Goal: Task Accomplishment & Management: Complete application form

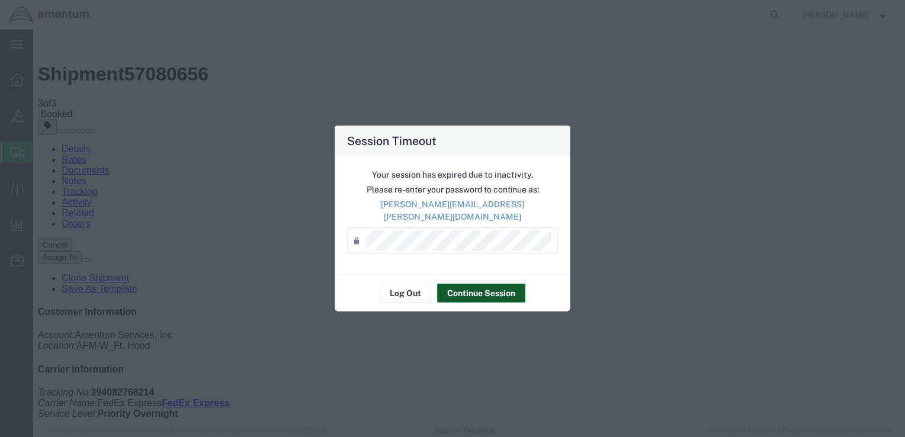
click at [489, 286] on button "Continue Session" at bounding box center [481, 293] width 88 height 19
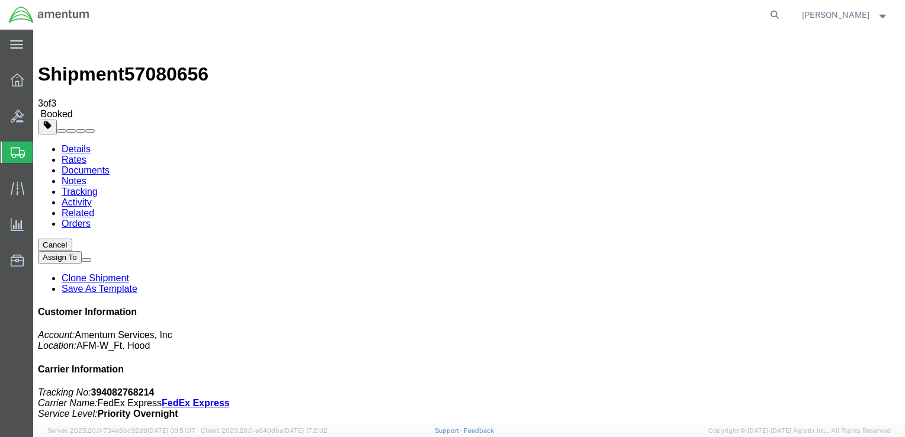
click at [0, 0] on span "Create Shipment" at bounding box center [0, 0] width 0 height 0
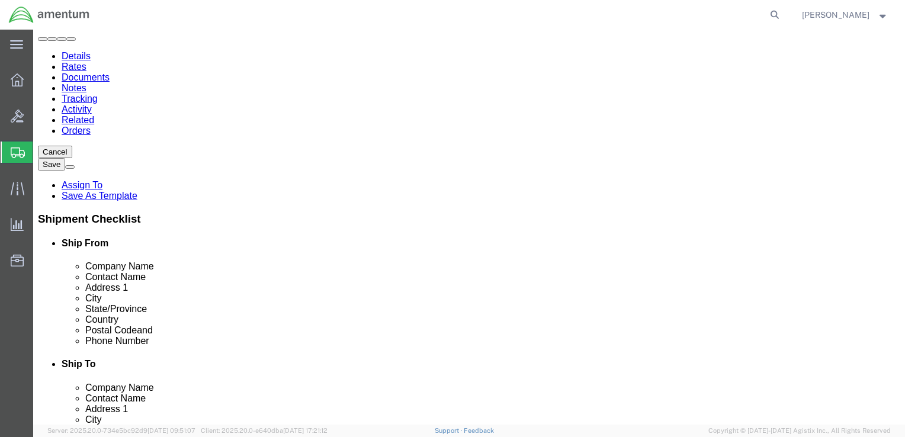
scroll to position [59, 0]
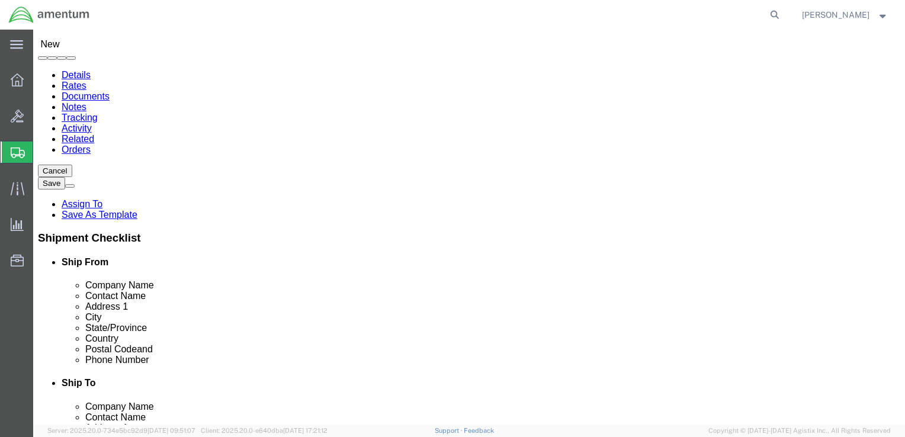
click input "text"
paste input "[DATE] Army Depot"
type input "[DATE] Army Depot"
click input "text"
paste input "[PERSON_NAME]"
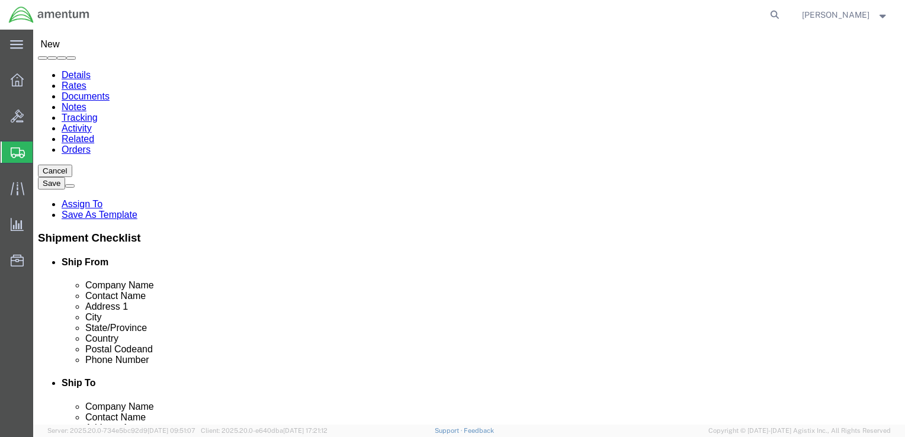
type input "[PERSON_NAME]"
click input "text"
paste input "[STREET_ADDRESS]"
type input "[STREET_ADDRESS]"
click input "text"
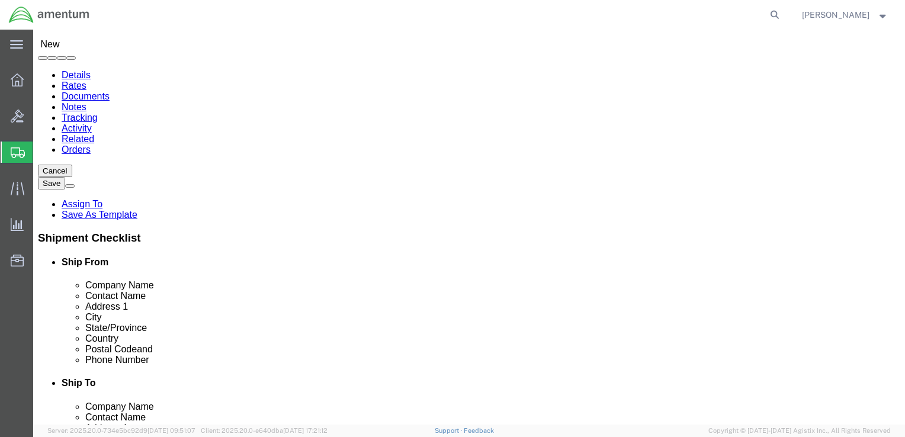
paste input "[DATE]"
type input "[DATE]"
click label "City"
click input "text"
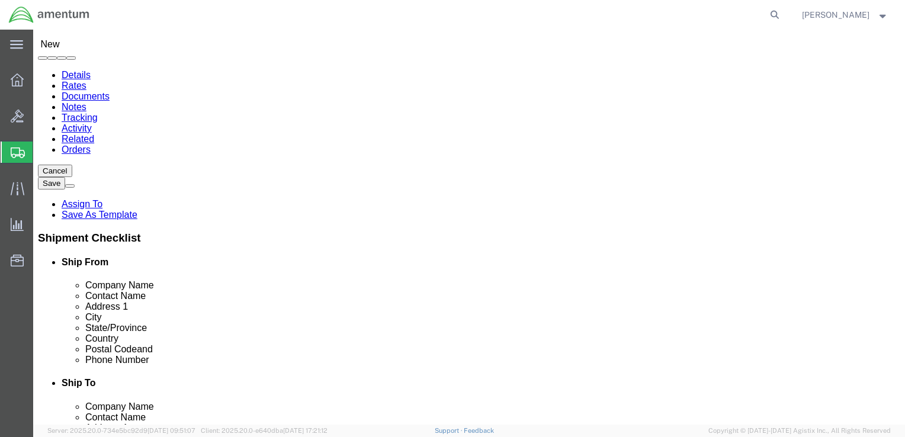
paste input "78419"
type input "78419"
click input "text"
paste input "361.961.3837"
click input "361.961.3837"
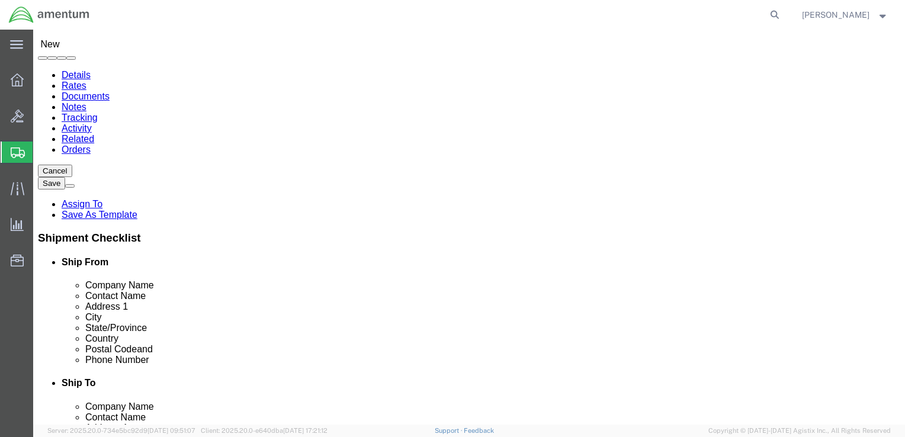
type input "[PHONE_NUMBER]"
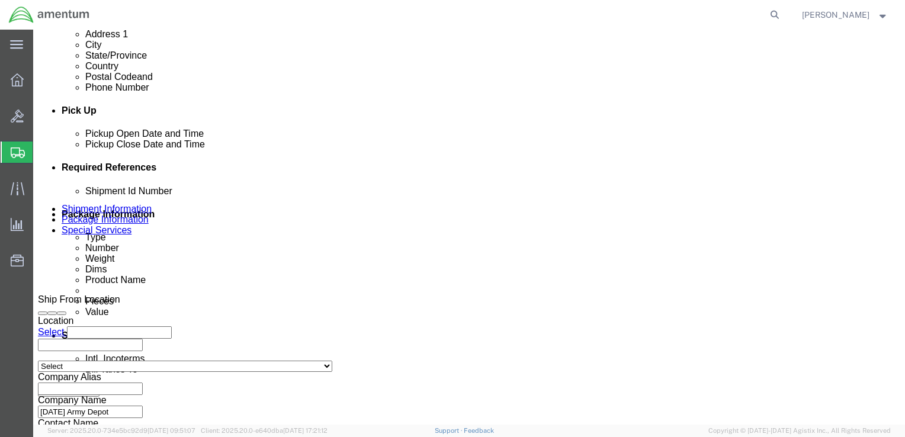
scroll to position [474, 0]
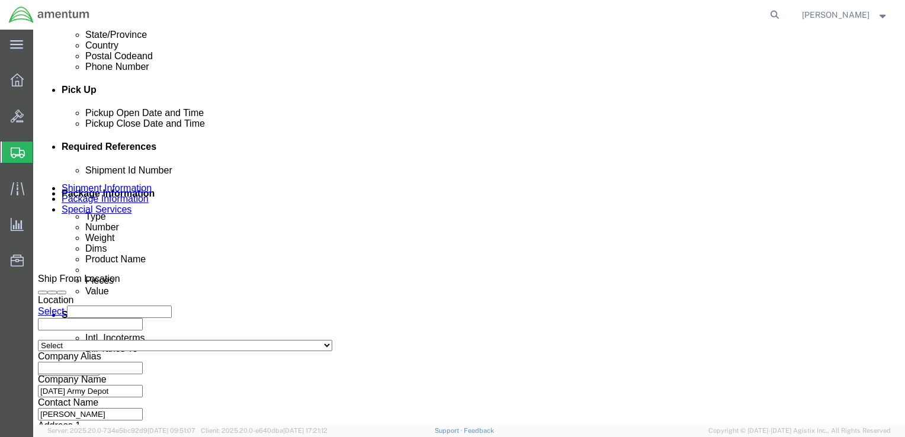
click input "text"
paste input "4999.R.2521.BL.BH.01.CAVA.00"
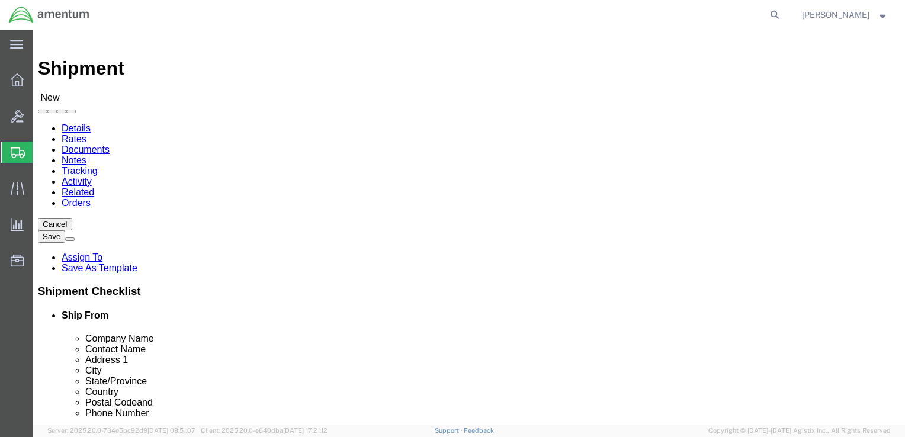
scroll to position [0, 0]
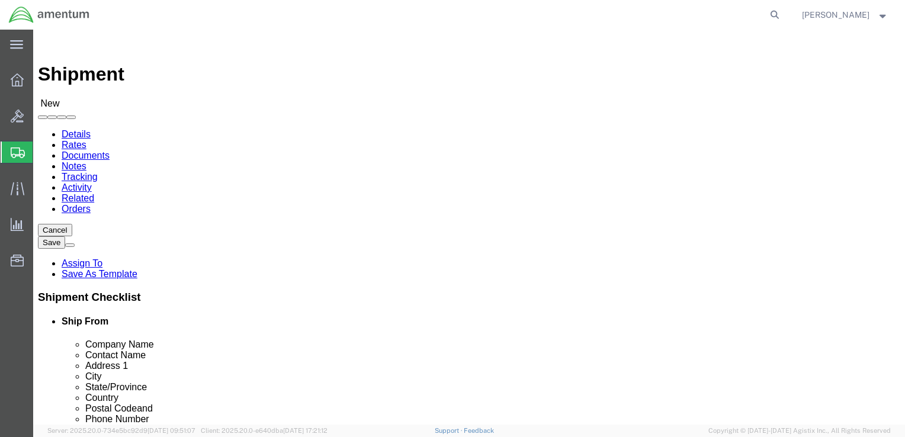
type input "4999.R.2521.BL.BH.01.CAVA.00"
click input "text"
drag, startPoint x: 475, startPoint y: 221, endPoint x: 441, endPoint y: 220, distance: 34.4
click input "AMCOM"
paste input "RASM-W, [GEOGRAPHIC_DATA]"
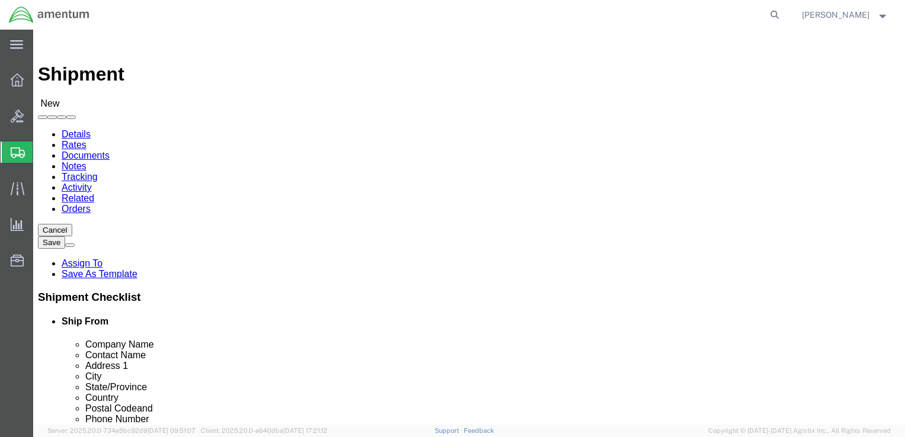
type input "RASM-W, USAAMCOM"
click input "text"
type input "[PERSON_NAME]"
click label "Address 2"
click input "text"
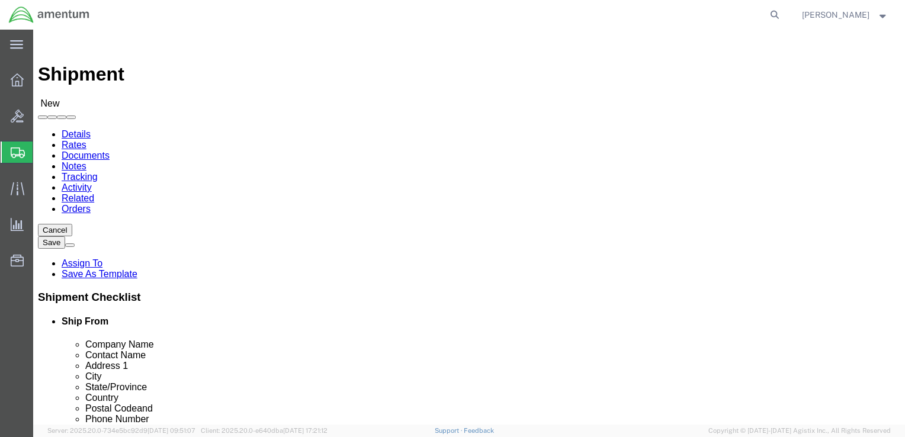
click input "BLDG 6940 [PERSON_NAME]"
paste input "[GEOGRAPHIC_DATA]"
type input "BLDG [STREET_ADDRESS][PERSON_NAME]"
click input "text"
type input "Fort Hood"
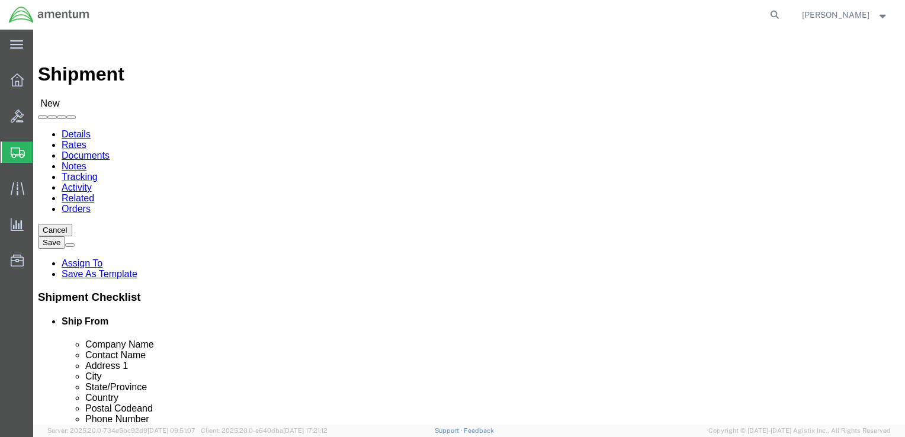
click label "Address 2"
click input "Postal Code"
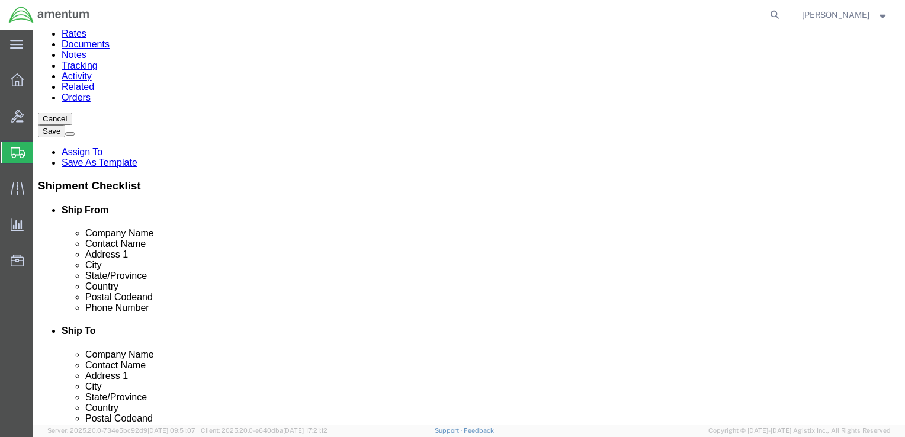
scroll to position [119, 0]
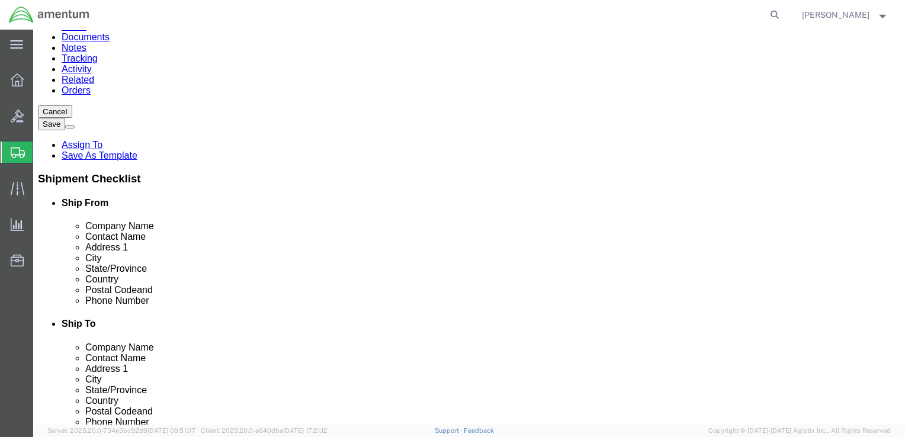
type input "76544"
click input "text"
paste input "[PHONE_NUMBER]"
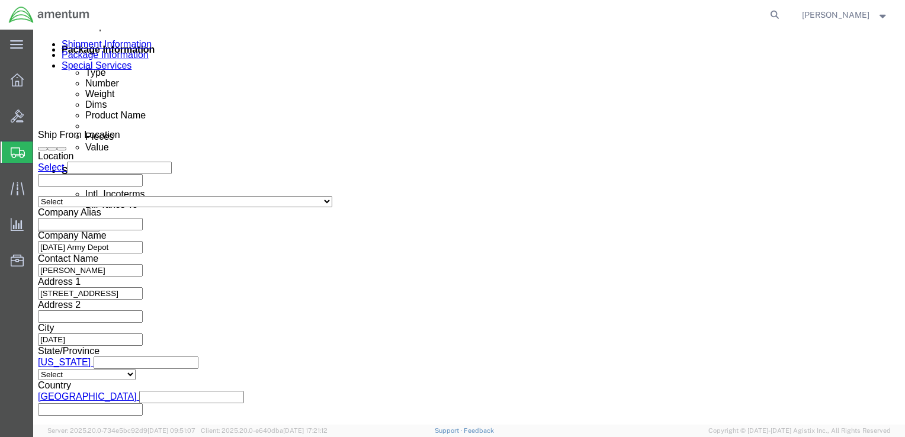
scroll to position [632, 0]
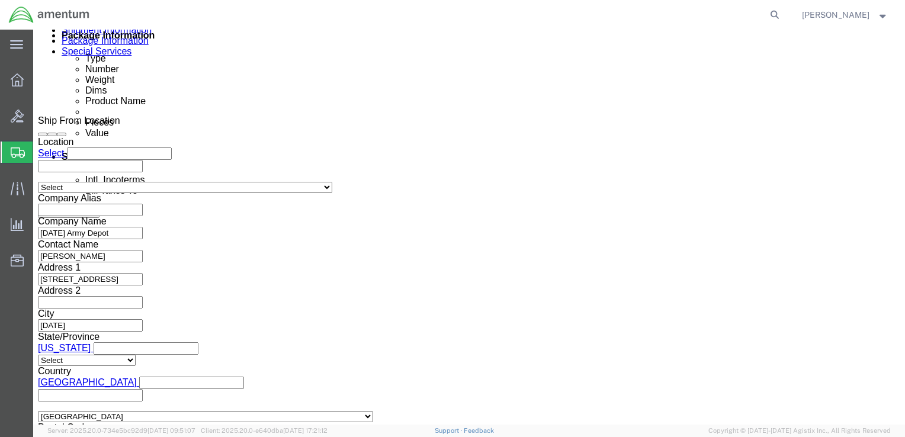
type input "[PHONE_NUMBER]"
click button "Continue"
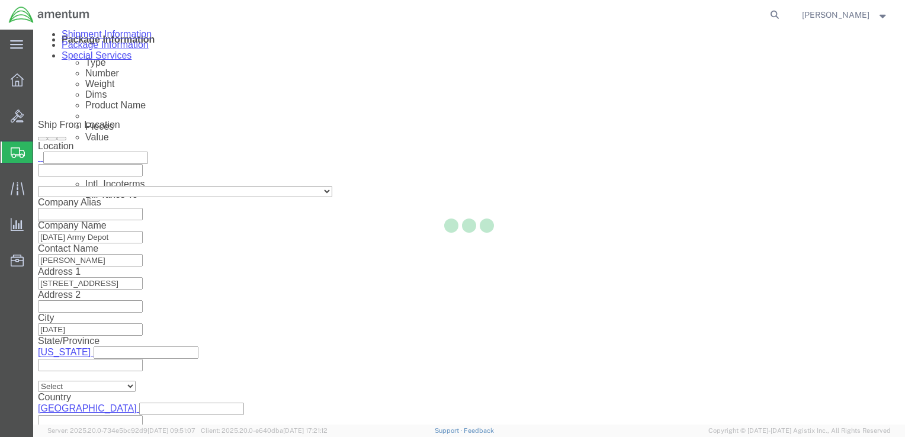
scroll to position [4, 0]
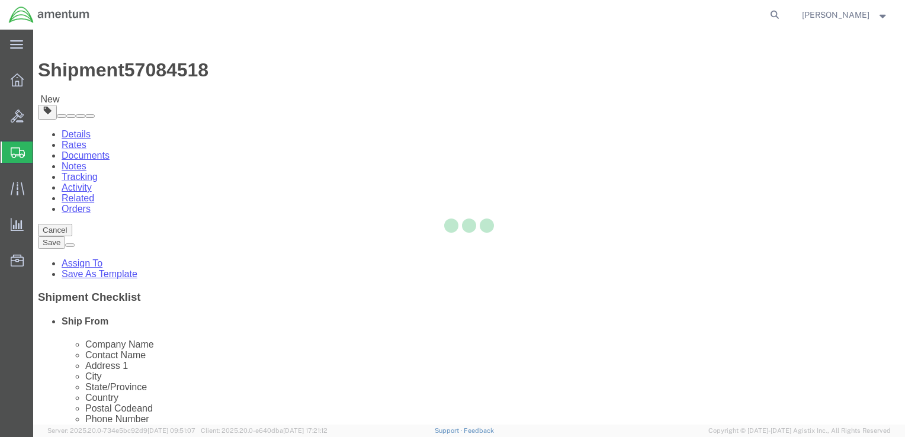
select select "CBOX"
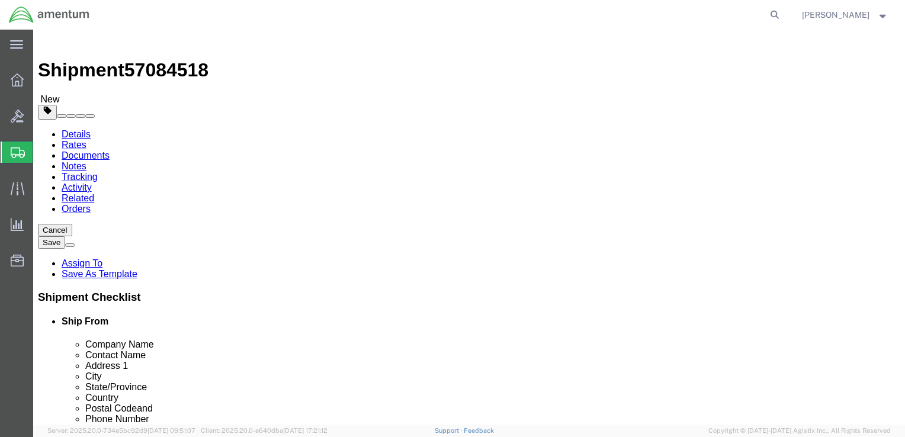
click input "text"
type input "14"
type input "7"
type input "10.0"
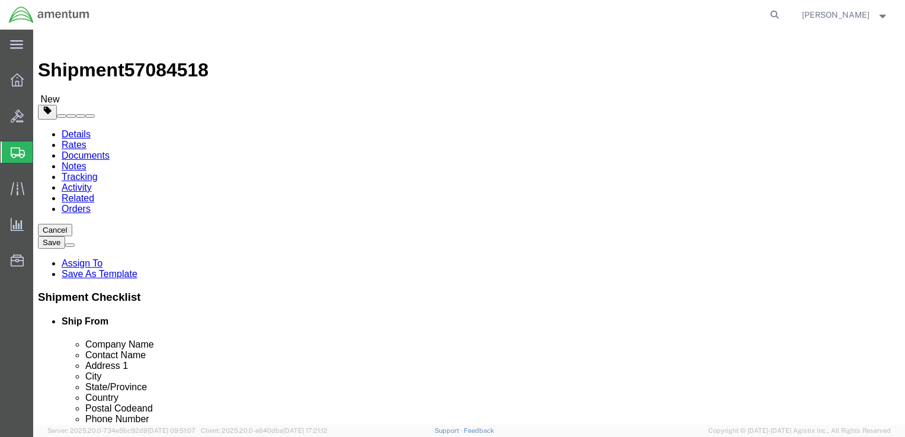
click link "Add Content"
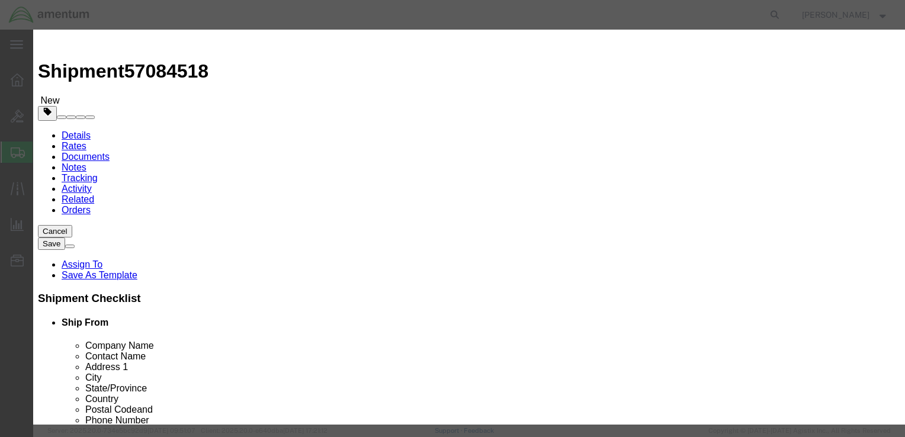
scroll to position [0, 0]
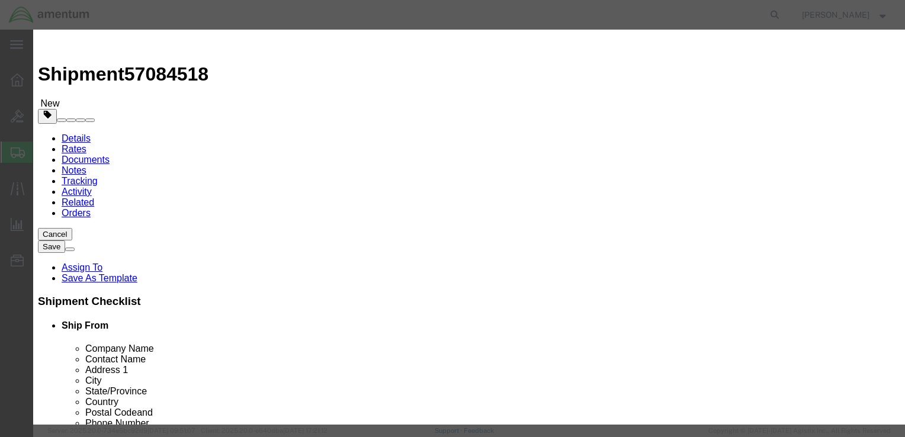
click input "text"
type input "Fitting"
click span "Name:"
select select
checkbox input "false"
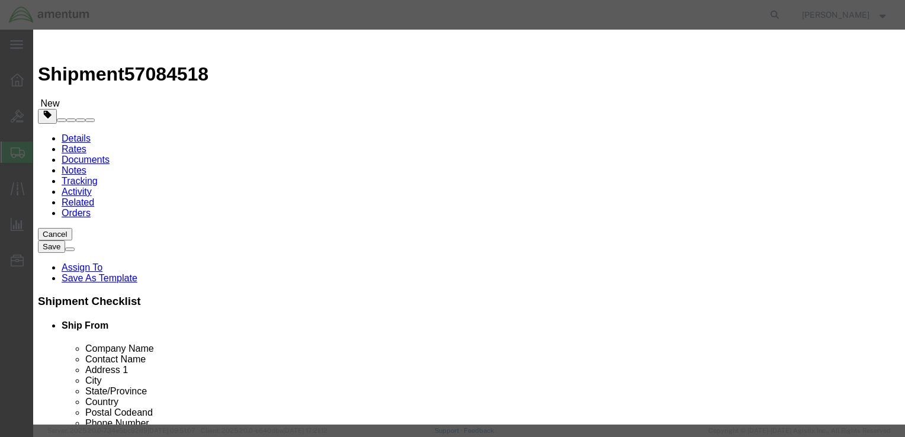
type input "FITTING, NON-[MEDICAL_DATA], RATE HF, EMERGENCY TWIN, [DEMOGRAPHIC_DATA] W, T8,…"
type input "TMUK050220"
drag, startPoint x: 262, startPoint y: 90, endPoint x: 453, endPoint y: 90, distance: 190.8
click div "Product Name FITTING, NON-[MEDICAL_DATA], RATE HF, EMERGENCY TWIN, [DEMOGRAPHIC…"
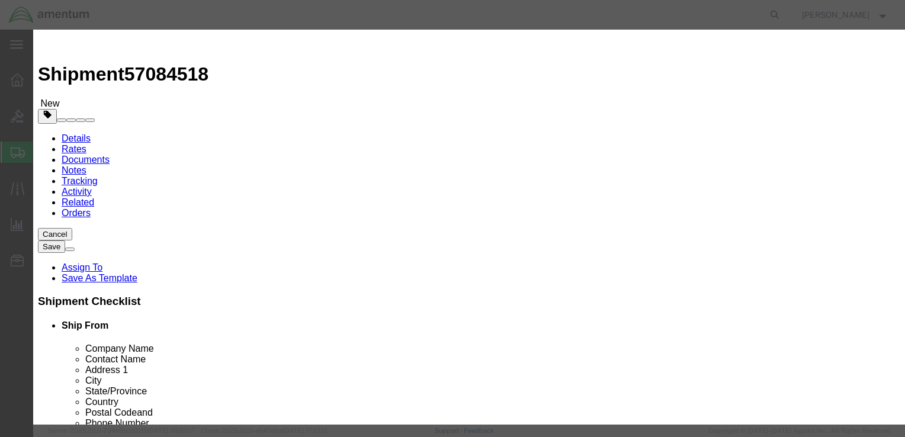
type input "FITTING"
click span "Name:"
checkbox input "false"
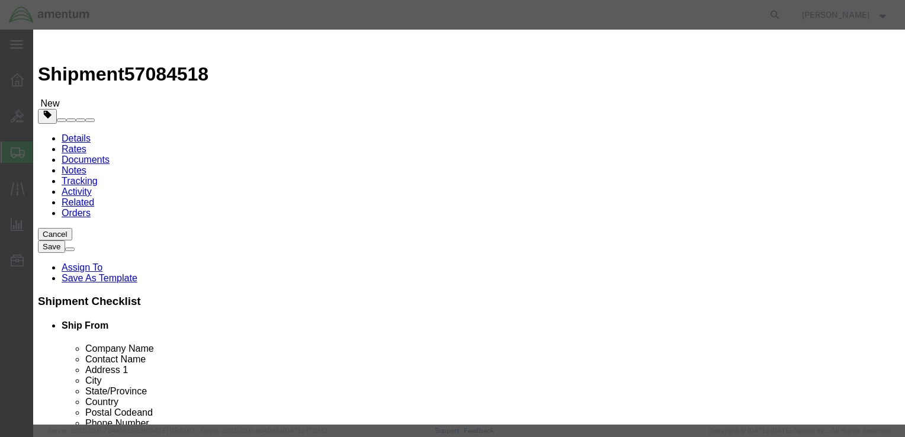
drag, startPoint x: 262, startPoint y: 92, endPoint x: 434, endPoint y: 90, distance: 171.8
click div "Product Name FITTING, NON-[MEDICAL_DATA], RATE HF, EMERGENCY TWIN, [DEMOGRAPHIC…"
type input "FITTING"
click label "Pieces"
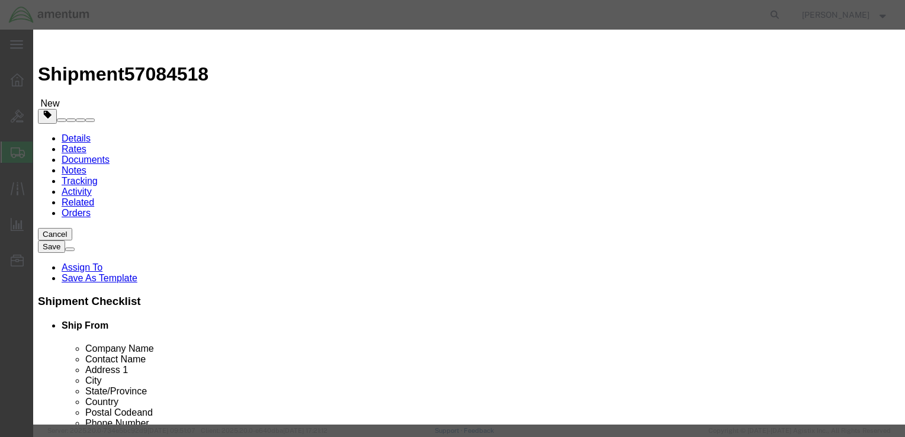
click label "Pieces"
click input "text"
type input "1"
click input "text"
type input "100.00"
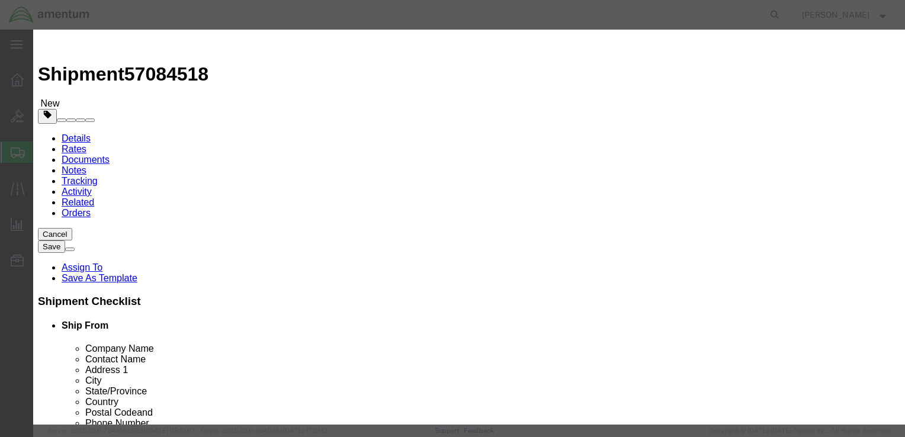
click select "Select 50 55 60 65 70 85 92.5 100 125 175 250 300 400"
select select "50"
click select "Select 50 55 60 65 70 85 92.5 100 125 175 250 300 400"
click textarea
type textarea "Fitting"
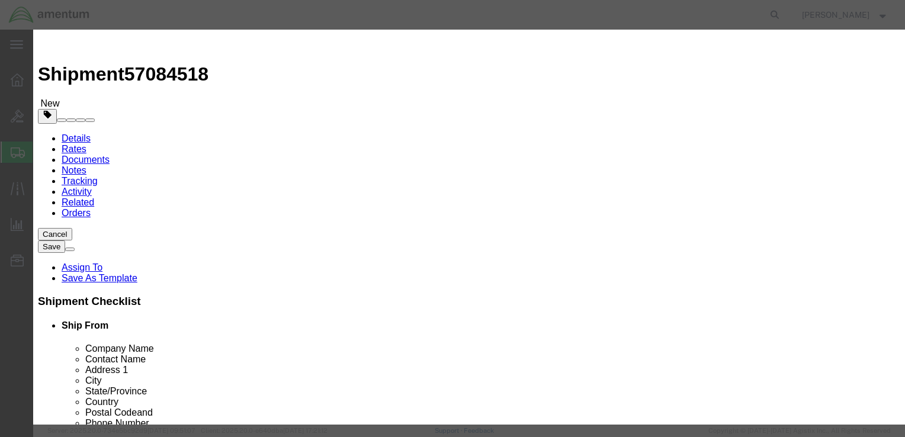
click select "Select [GEOGRAPHIC_DATA] [GEOGRAPHIC_DATA] [GEOGRAPHIC_DATA] [GEOGRAPHIC_DATA] …"
select select "US"
click select "Select [GEOGRAPHIC_DATA] [GEOGRAPHIC_DATA] [GEOGRAPHIC_DATA] [GEOGRAPHIC_DATA] …"
click button "Save & Close"
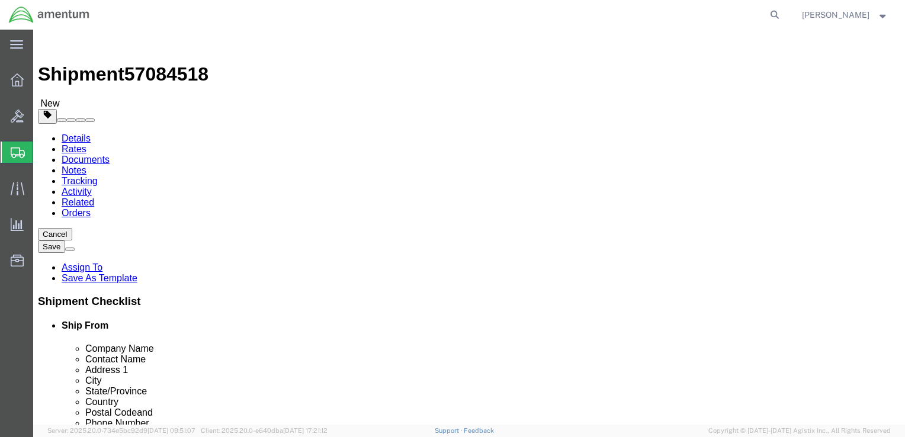
click span "button"
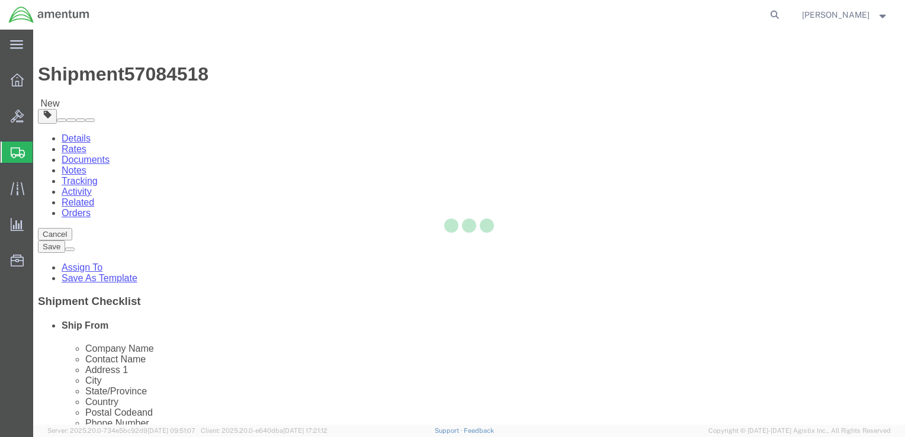
select select "CBOX"
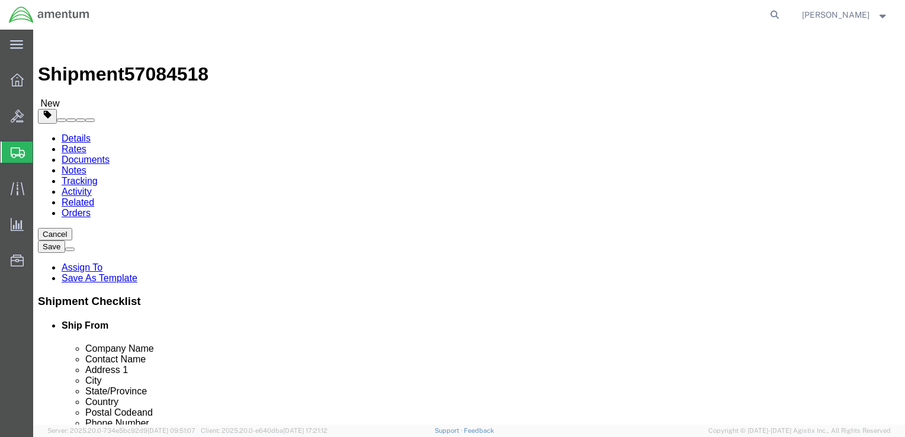
click span "button"
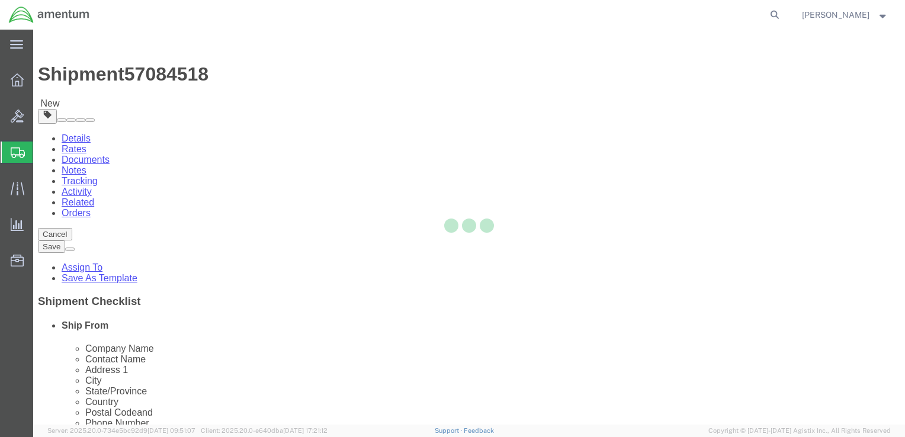
select select "CBOX"
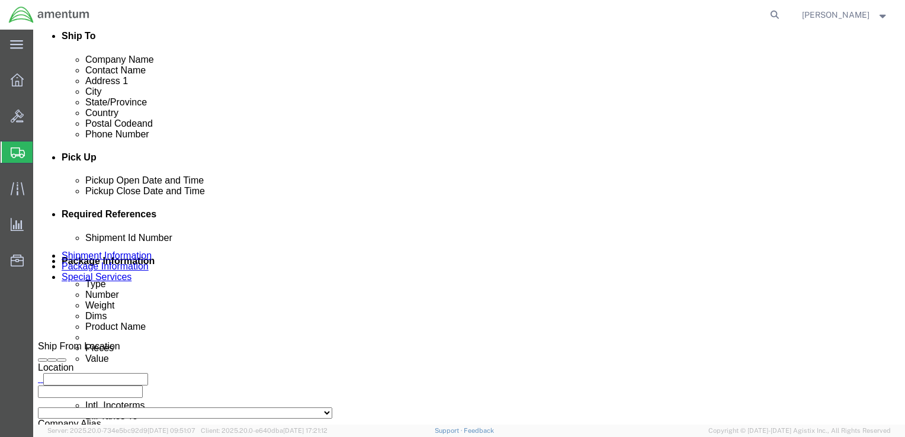
scroll to position [415, 0]
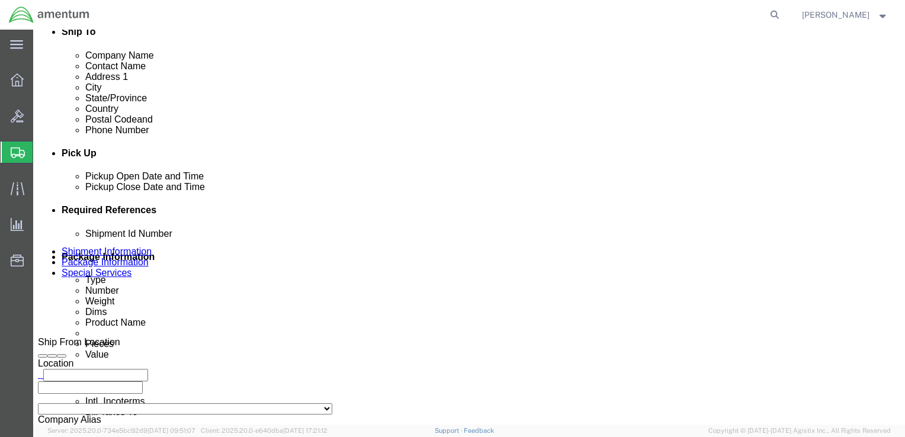
drag, startPoint x: 194, startPoint y: 145, endPoint x: 160, endPoint y: 142, distance: 34.4
click div "Length 14.00 x Width 14.00 x Height 7.00 Select cm ft in"
type input "11.00"
drag, startPoint x: 230, startPoint y: 145, endPoint x: 213, endPoint y: 143, distance: 17.2
click input "7.00"
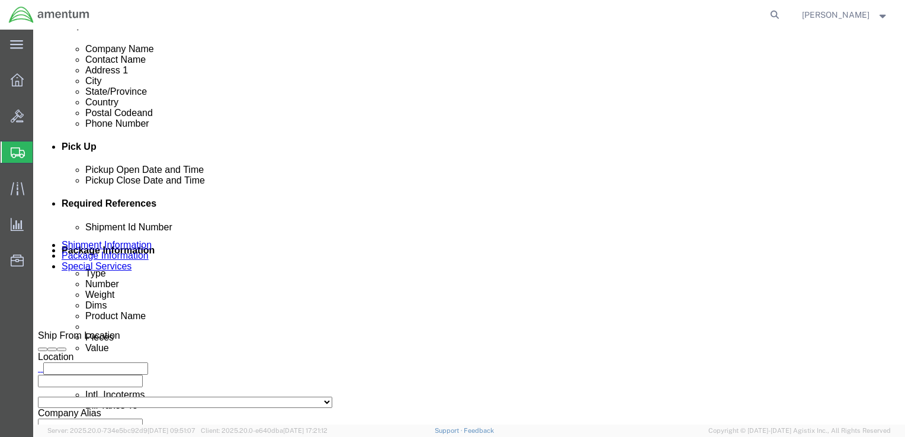
scroll to position [422, 0]
type input "6.00"
click button "Rate Shipment"
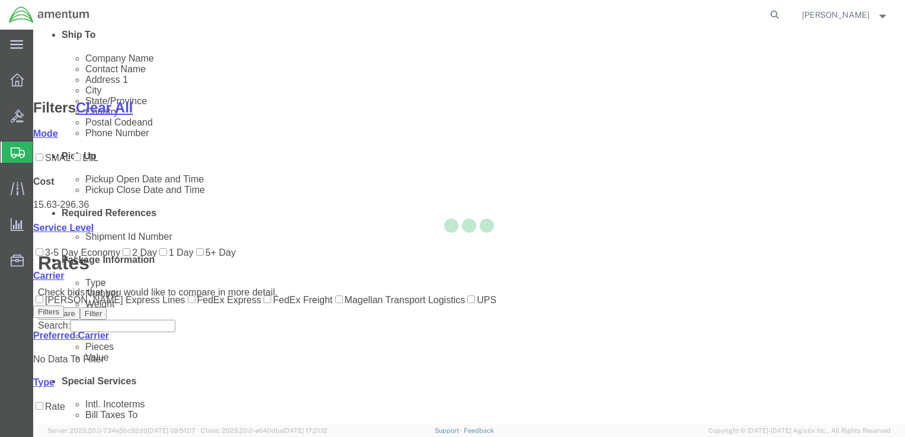
scroll to position [152, 0]
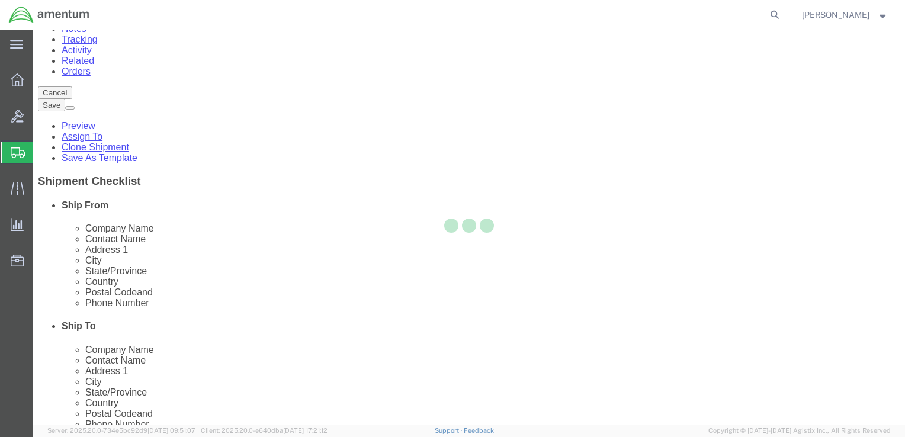
scroll to position [0, 0]
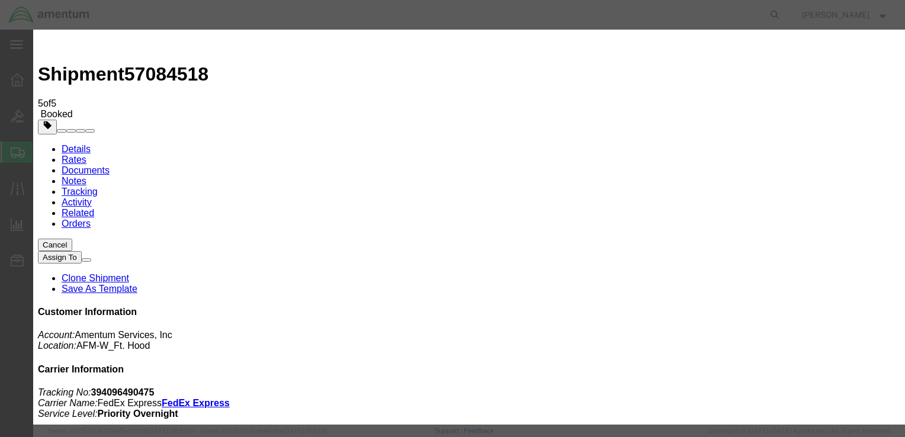
type input "ro"
